Goal: Task Accomplishment & Management: Complete application form

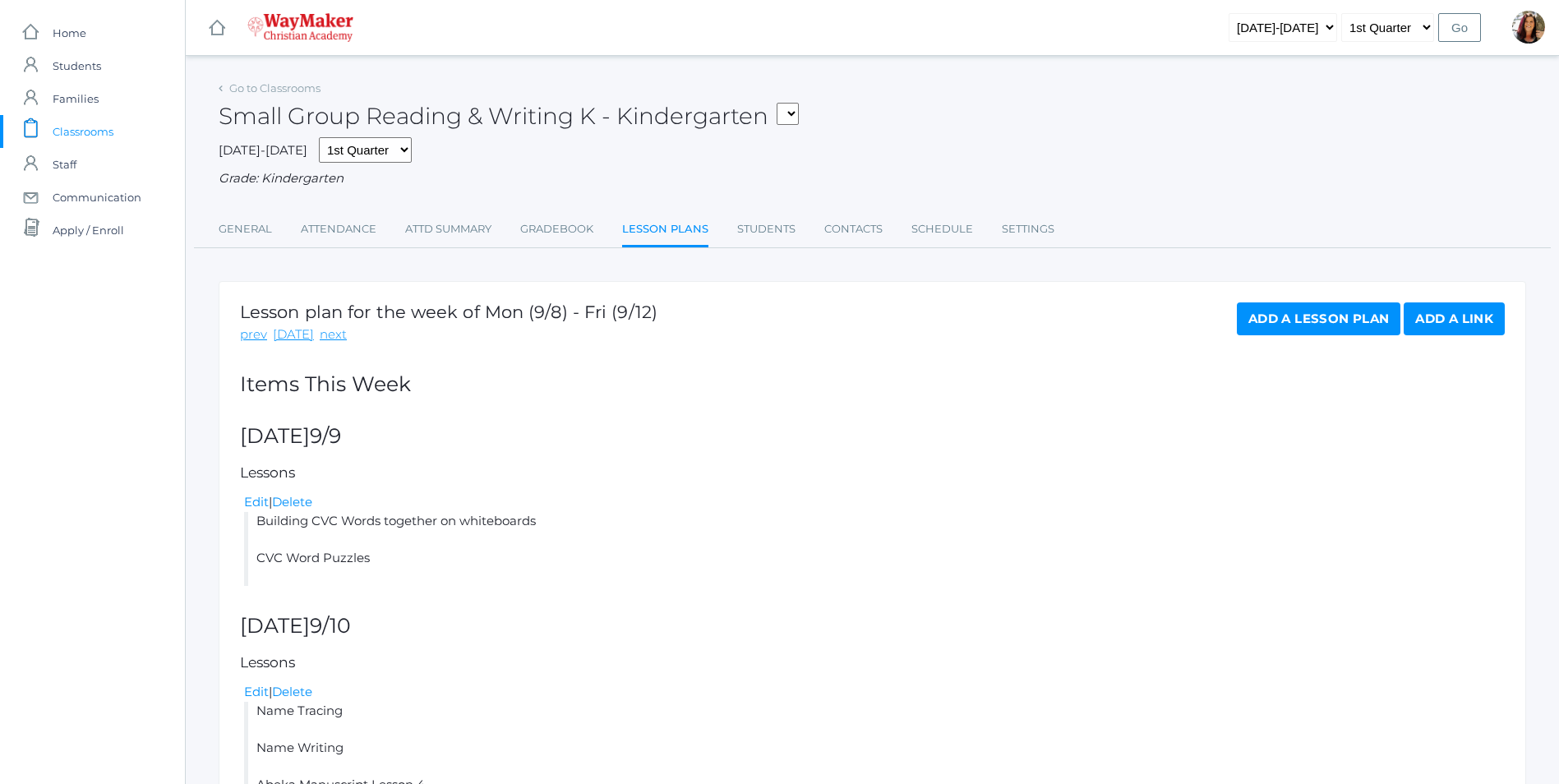
click at [105, 131] on span "Classrooms" at bounding box center [83, 131] width 61 height 33
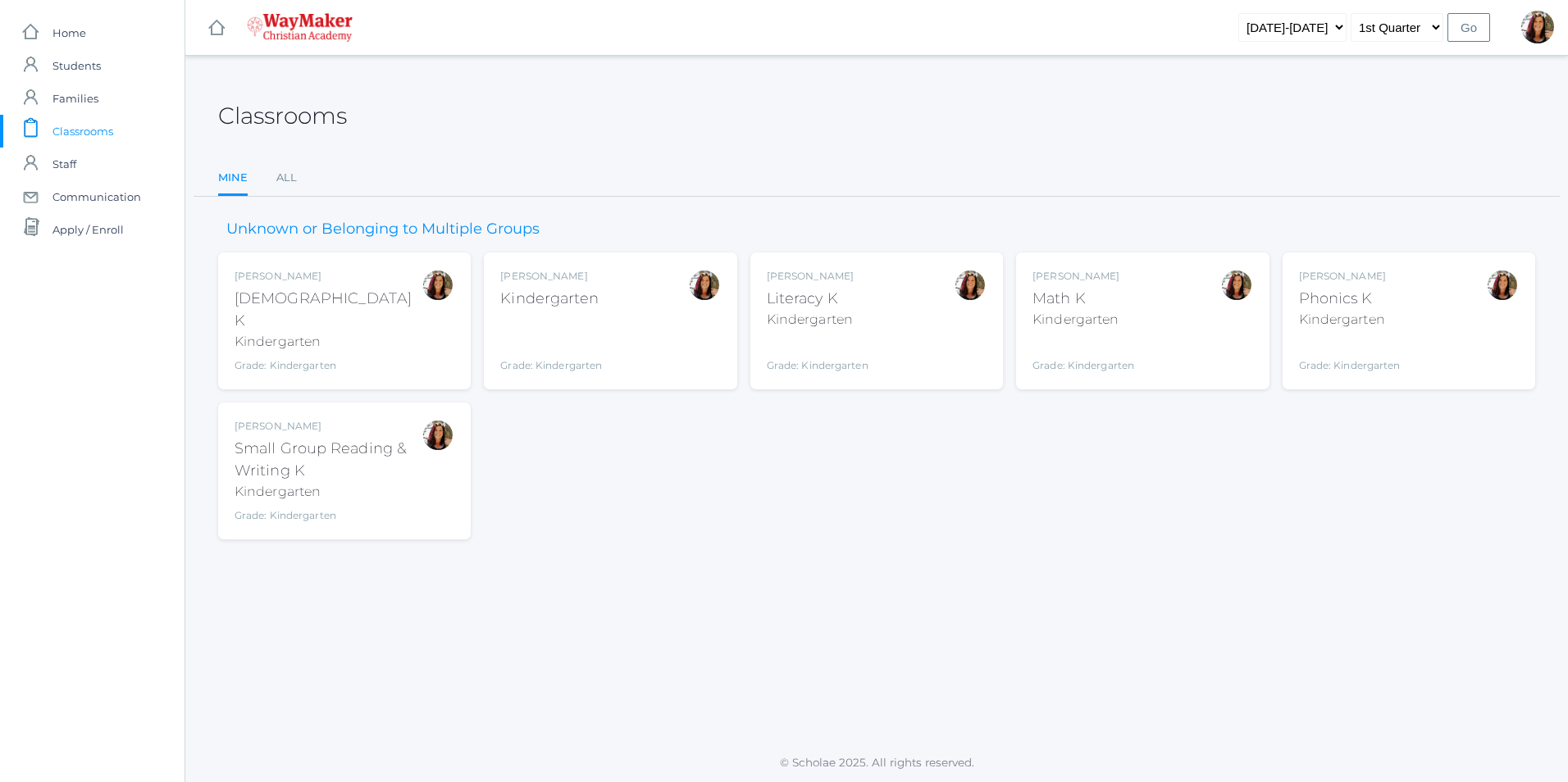
click at [1414, 295] on div "Gina Pecor Phonics K Kindergarten Grade: Kindergarten KINDER" at bounding box center [1408, 320] width 220 height 104
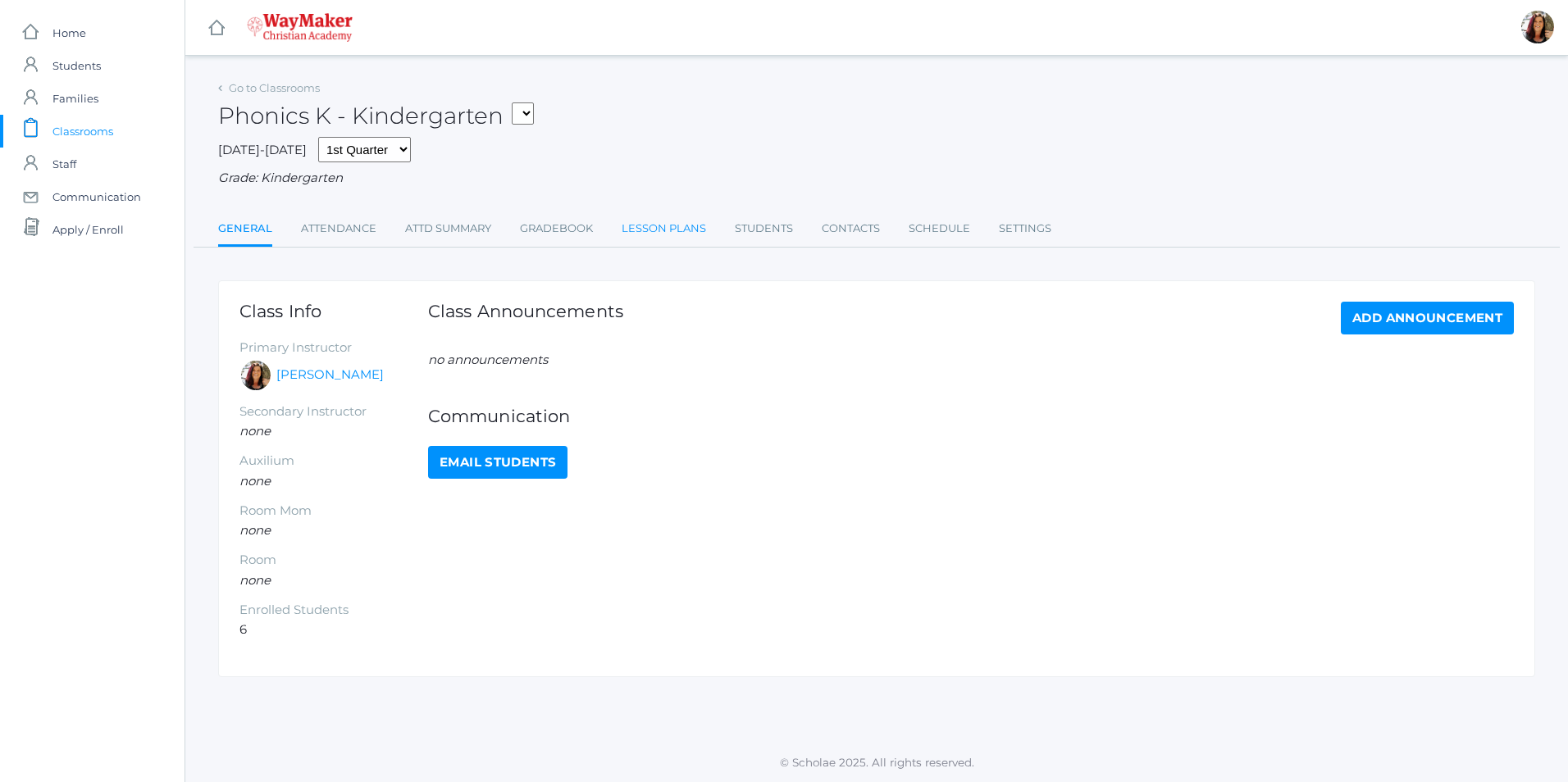
click at [677, 233] on link "Lesson Plans" at bounding box center [663, 228] width 84 height 33
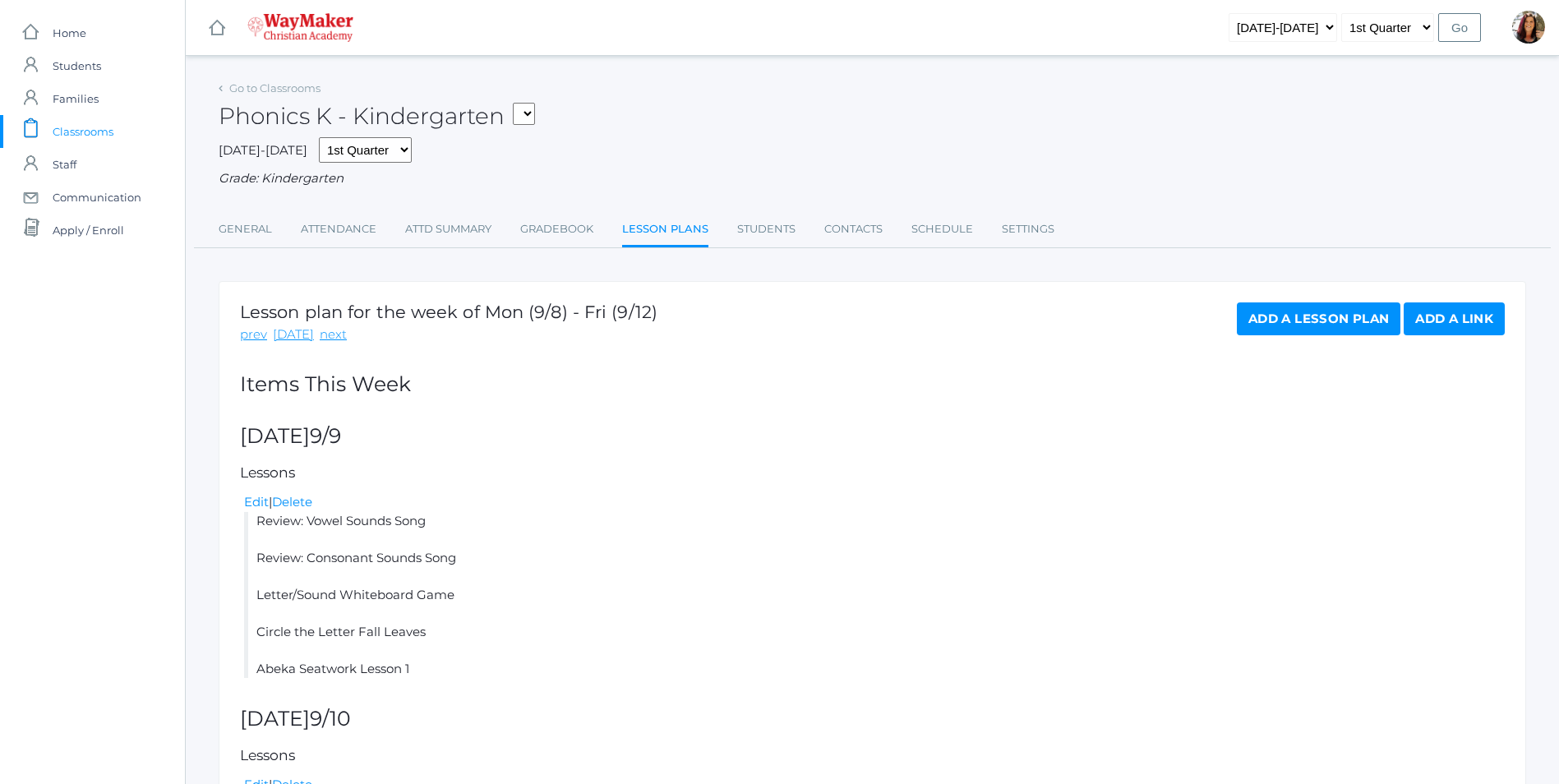
click at [530, 114] on select "KINDER - Small Group Reading & Writing K Kindergarten KINDER - Math K Kindergar…" at bounding box center [524, 114] width 23 height 23
select select "2538"
click at [519, 103] on select "KINDER - Small Group Reading & Writing K Kindergarten KINDER - Math K Kindergar…" at bounding box center [524, 114] width 23 height 23
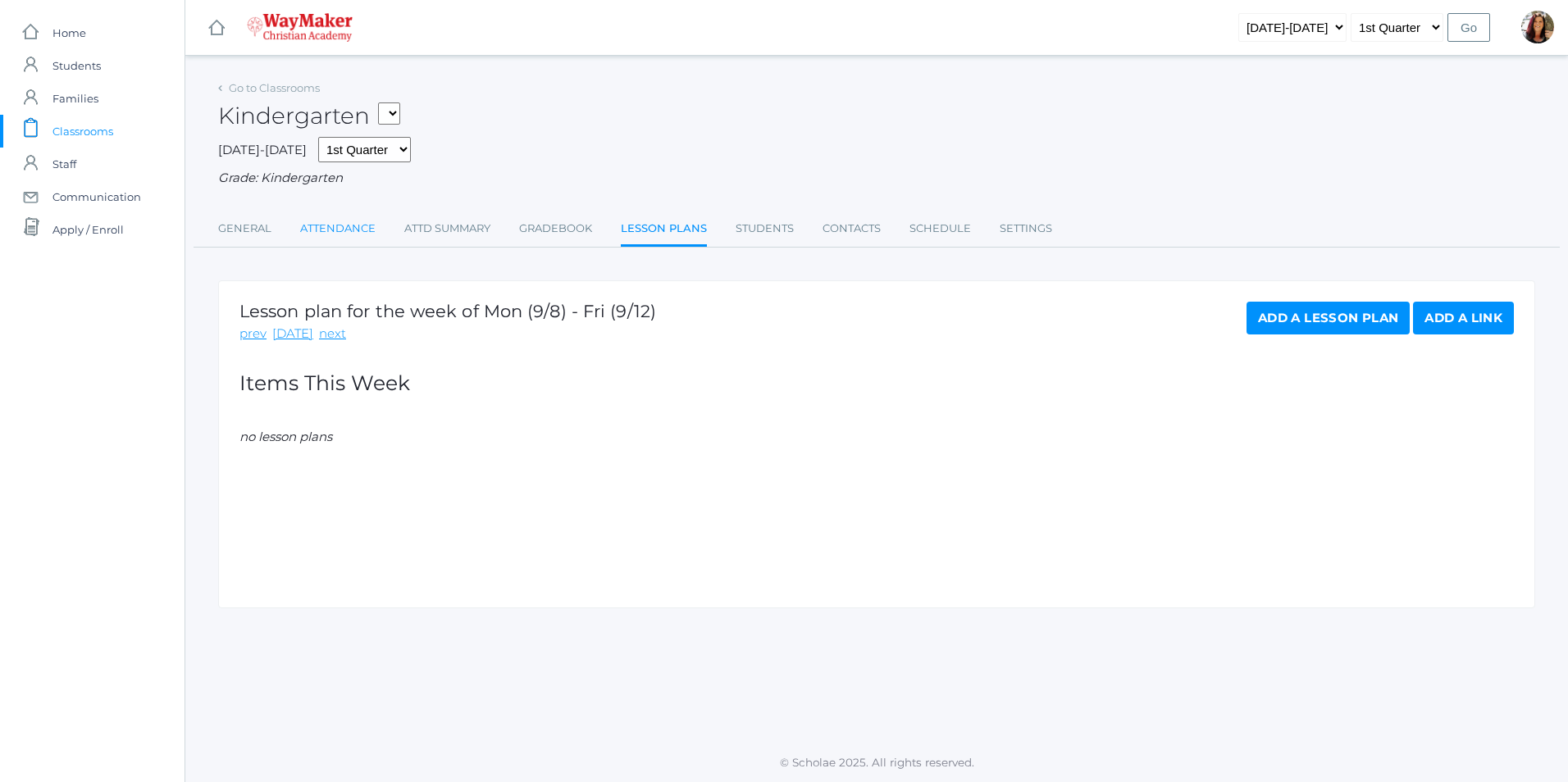
click at [334, 235] on link "Attendance" at bounding box center [337, 228] width 75 height 33
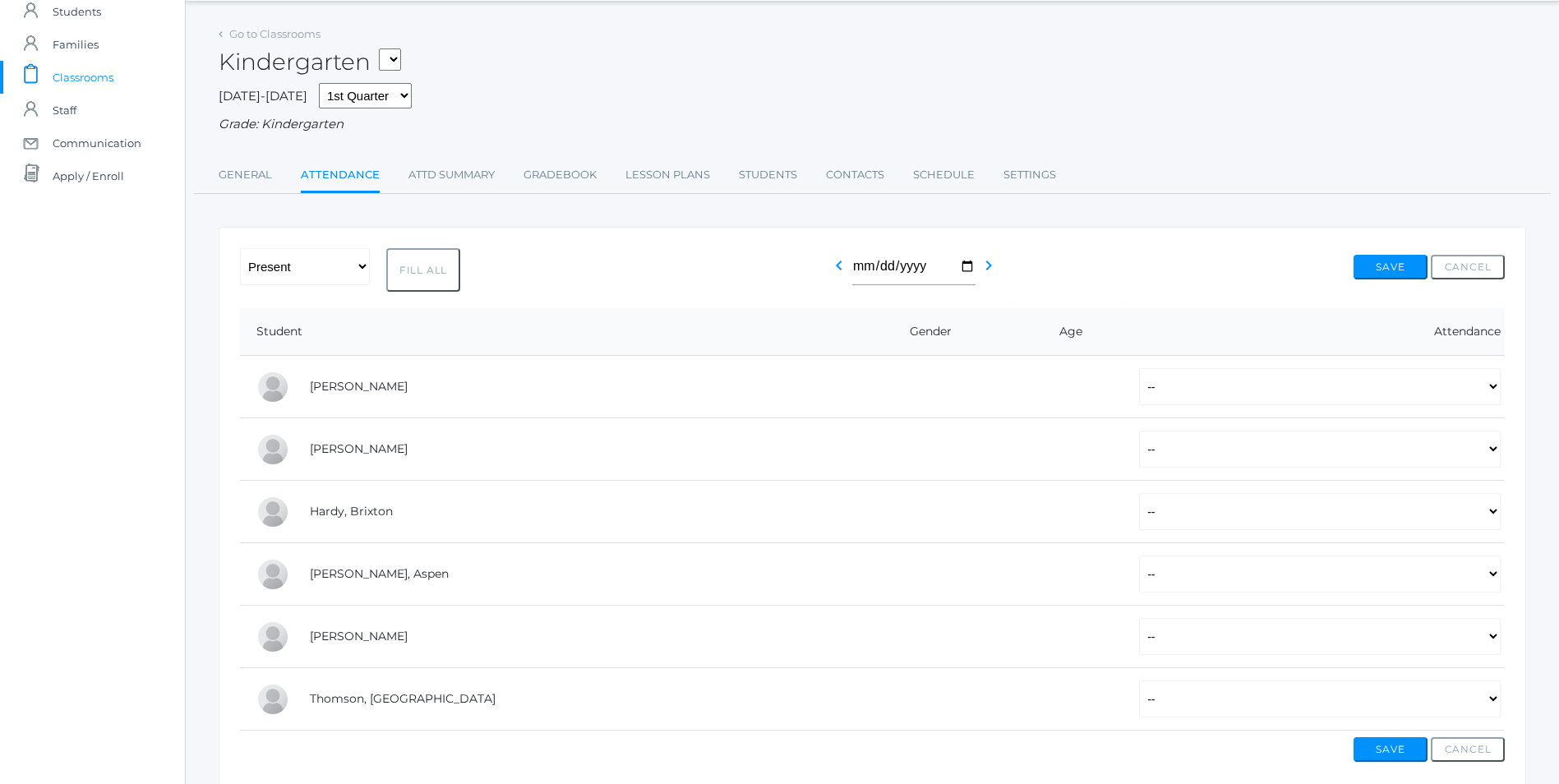
scroll to position [131, 0]
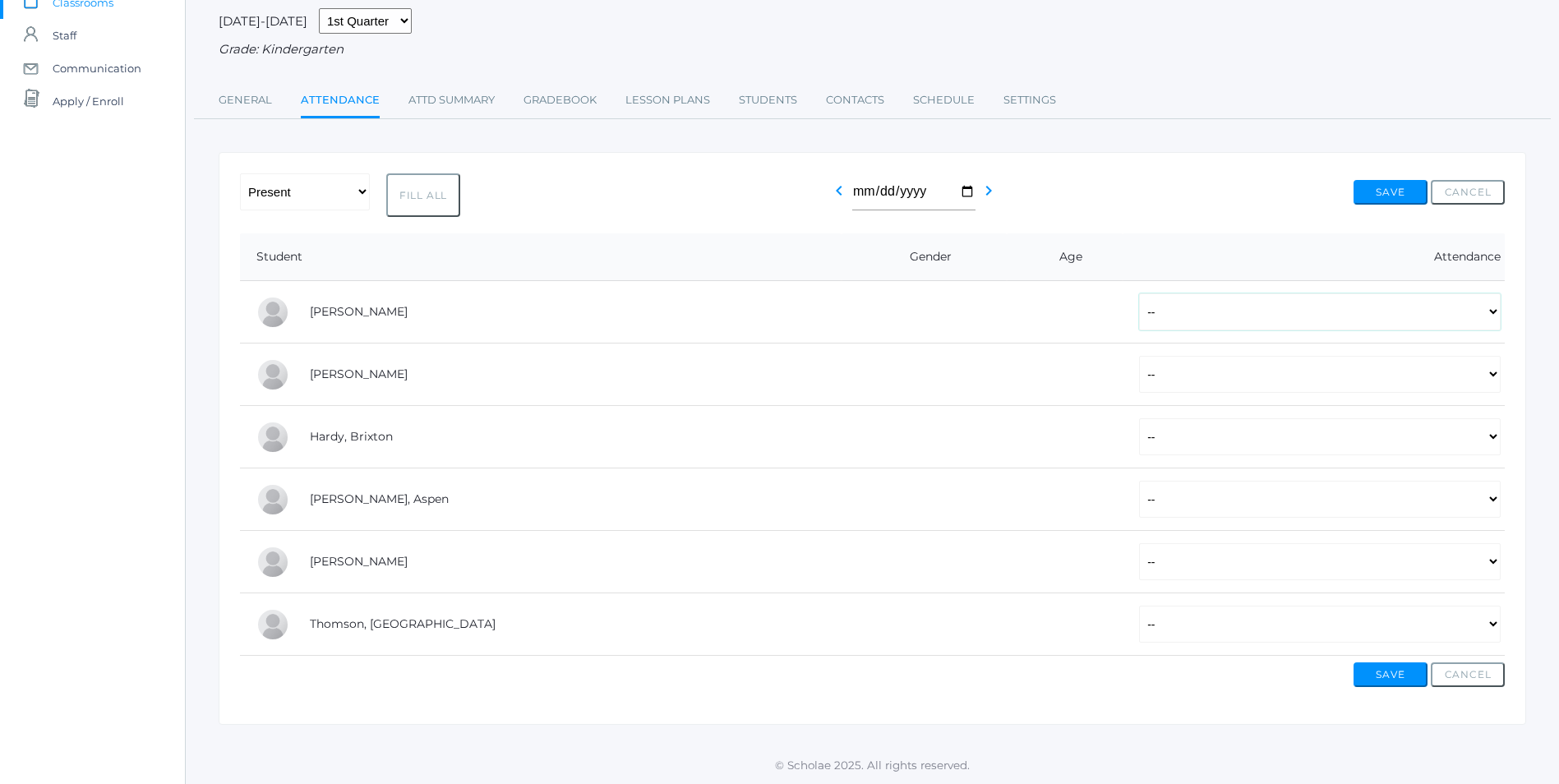
click at [1495, 311] on select "-- Present Tardy Excused Tardy Unexcused Absent Excused Absent Unexcused" at bounding box center [1320, 312] width 362 height 37
select select "P"
click at [1139, 294] on select "-- Present Tardy Excused Tardy Unexcused Absent Excused Absent Unexcused" at bounding box center [1320, 312] width 362 height 37
click at [1490, 377] on select "-- Present Tardy Excused Tardy Unexcused Absent Excused Absent Unexcused" at bounding box center [1320, 374] width 362 height 37
select select "P"
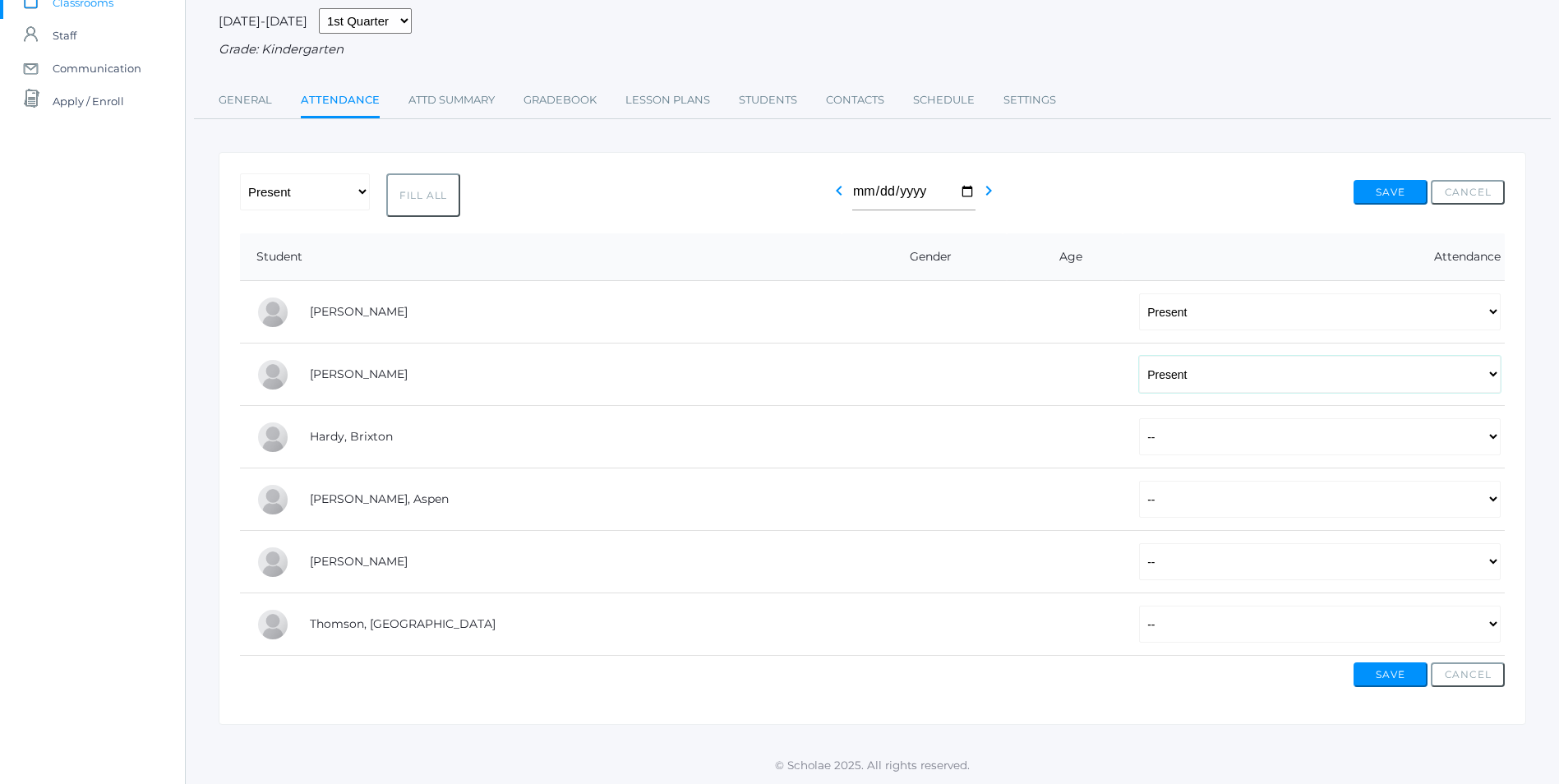
click at [1139, 356] on select "-- Present Tardy Excused Tardy Unexcused Absent Excused Absent Unexcused" at bounding box center [1320, 374] width 362 height 37
click at [1494, 440] on select "-- Present Tardy Excused Tardy Unexcused Absent Excused Absent Unexcused" at bounding box center [1320, 437] width 362 height 37
select select "P"
click at [1139, 418] on select "-- Present Tardy Excused Tardy Unexcused Absent Excused Absent Unexcused" at bounding box center [1320, 437] width 362 height 37
click at [1492, 492] on select "-- Present Tardy Excused Tardy Unexcused Absent Excused Absent Unexcused" at bounding box center [1320, 499] width 362 height 37
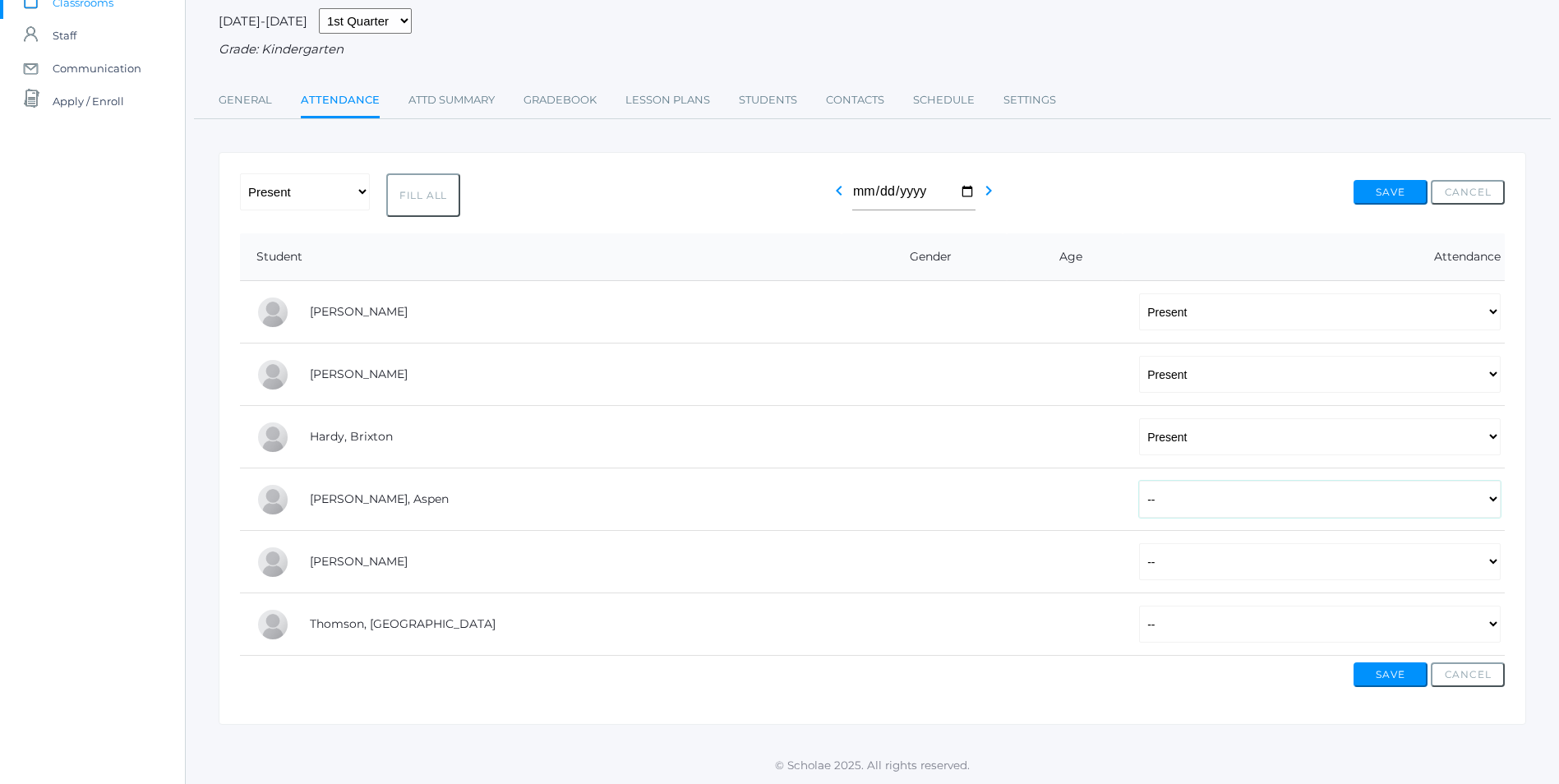
select select "AE"
click at [1139, 480] on select "-- Present Tardy Excused Tardy Unexcused Absent Excused Absent Unexcused" at bounding box center [1320, 499] width 362 height 37
click at [1495, 567] on select "-- Present Tardy Excused Tardy Unexcused Absent Excused Absent Unexcused" at bounding box center [1320, 561] width 362 height 37
select select "P"
click at [1139, 543] on select "-- Present Tardy Excused Tardy Unexcused Absent Excused Absent Unexcused" at bounding box center [1320, 561] width 362 height 37
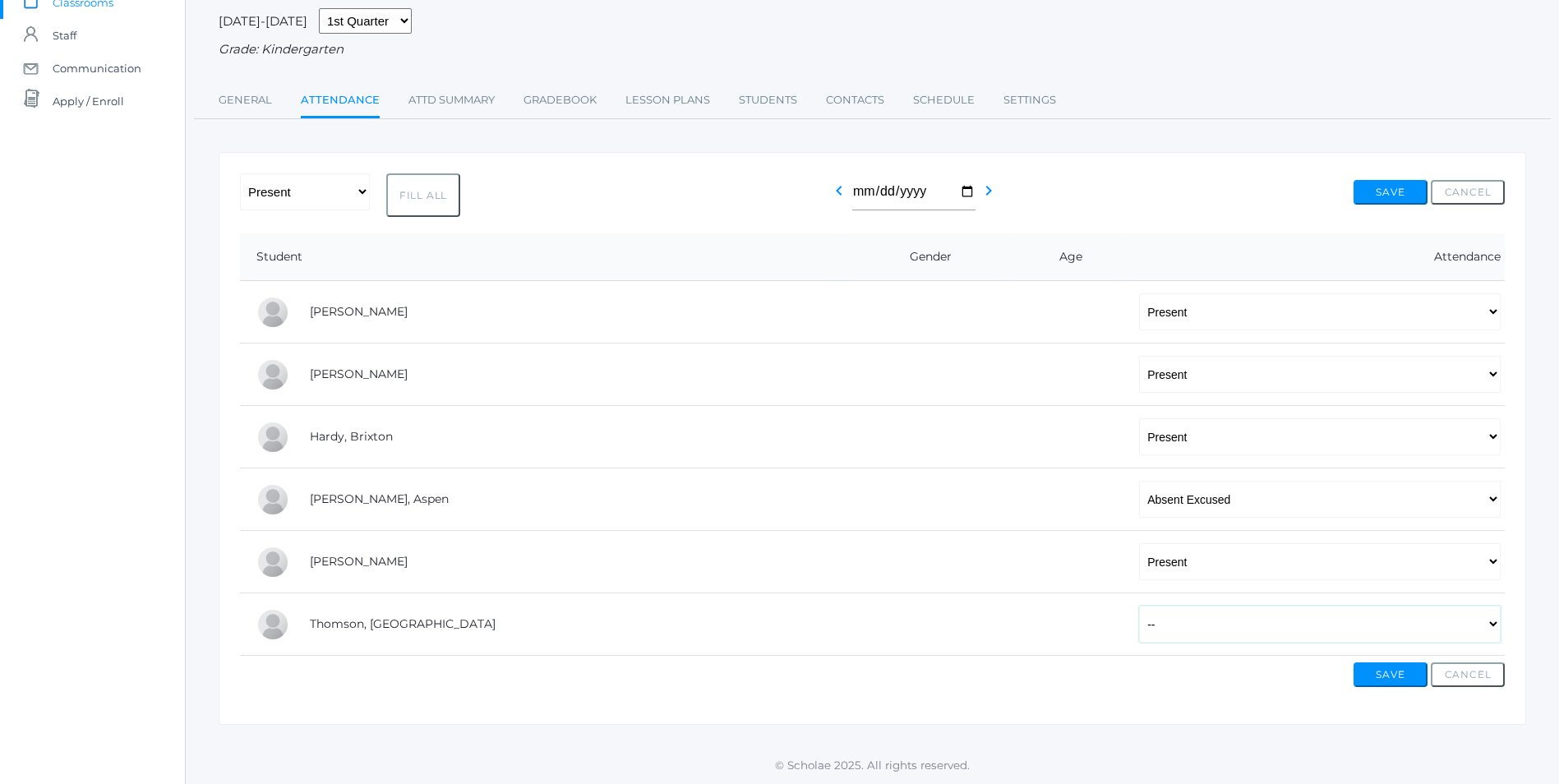
click at [1497, 625] on select "-- Present Tardy Excused Tardy Unexcused Absent Excused Absent Unexcused" at bounding box center [1320, 624] width 362 height 37
select select "P"
click at [1139, 606] on select "-- Present Tardy Excused Tardy Unexcused Absent Excused Absent Unexcused" at bounding box center [1320, 624] width 362 height 37
click at [1416, 676] on button "Save" at bounding box center [1390, 674] width 74 height 24
